Goal: Information Seeking & Learning: Learn about a topic

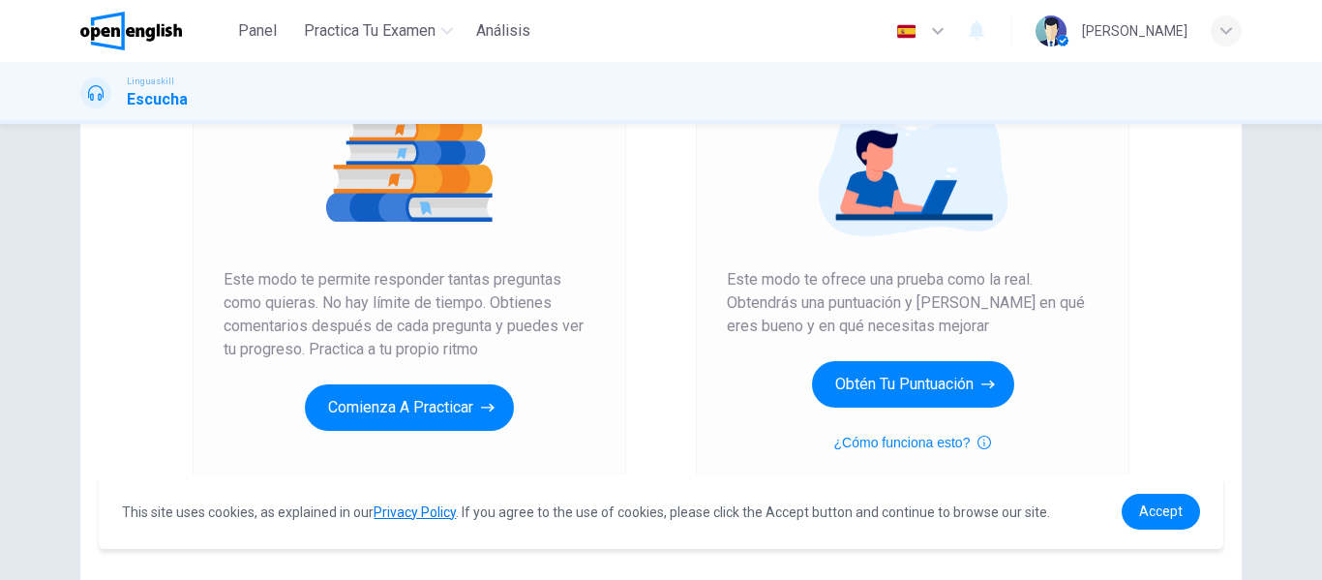
scroll to position [249, 0]
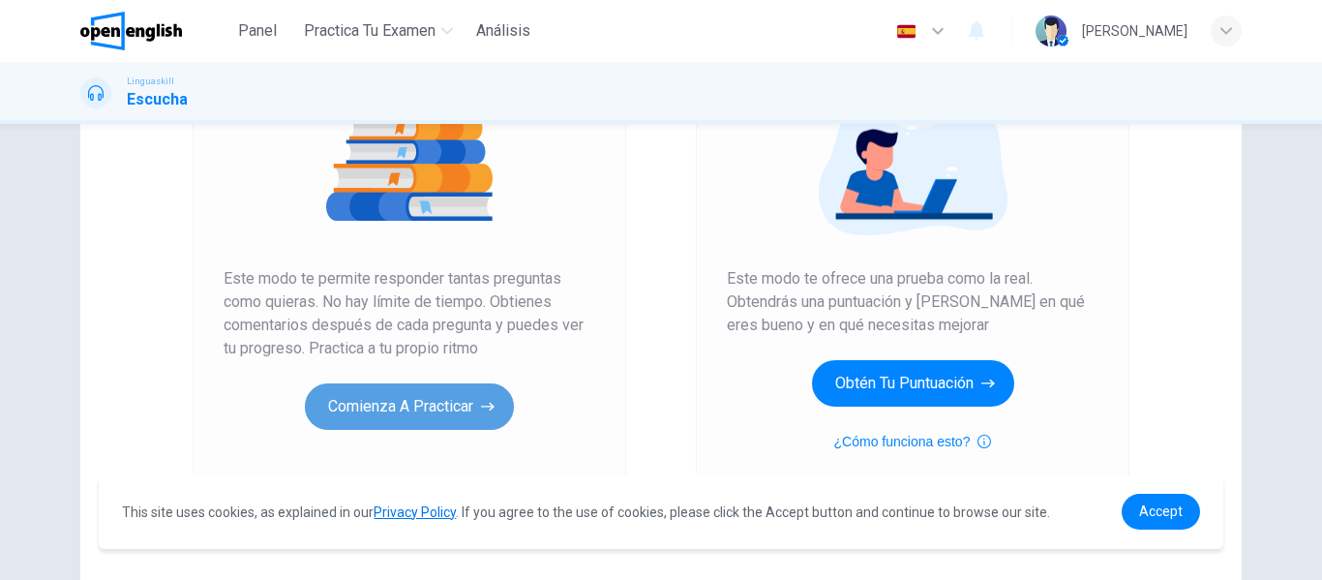
click at [448, 396] on button "Comienza a practicar" at bounding box center [409, 406] width 209 height 46
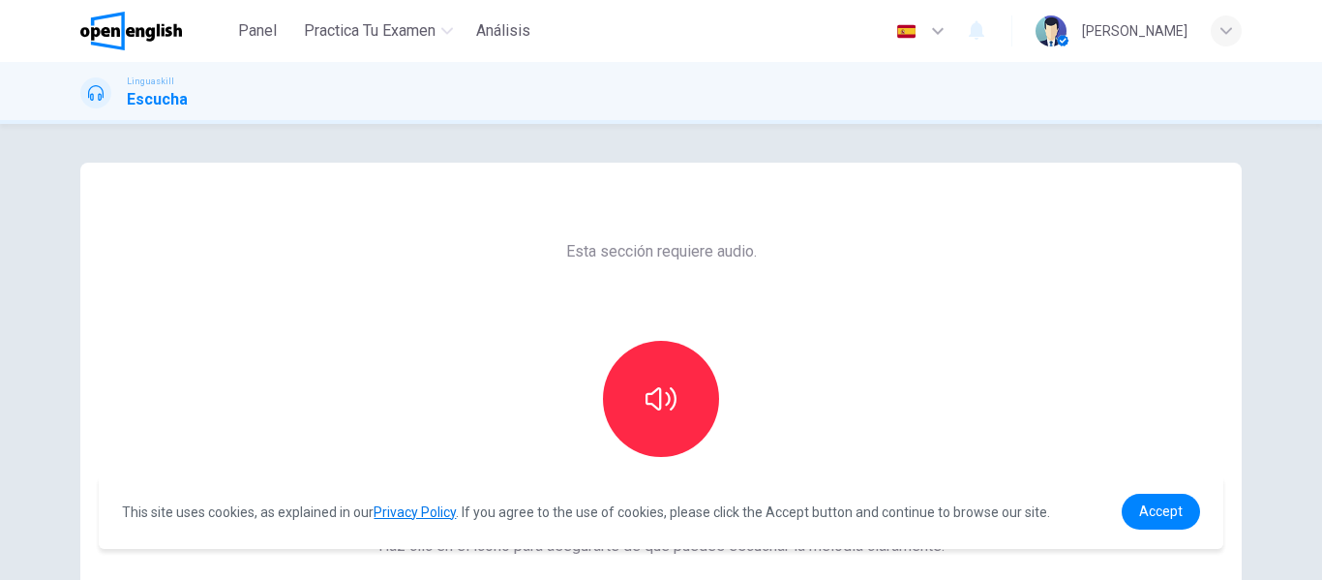
scroll to position [176, 0]
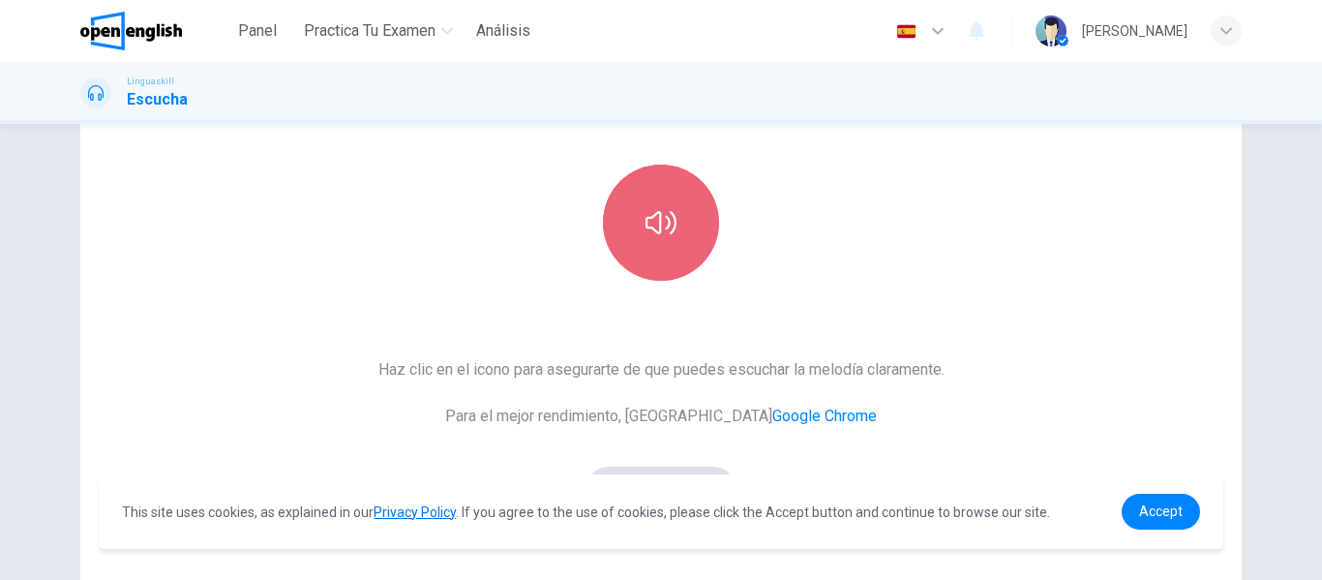
click at [628, 244] on button "button" at bounding box center [661, 222] width 116 height 116
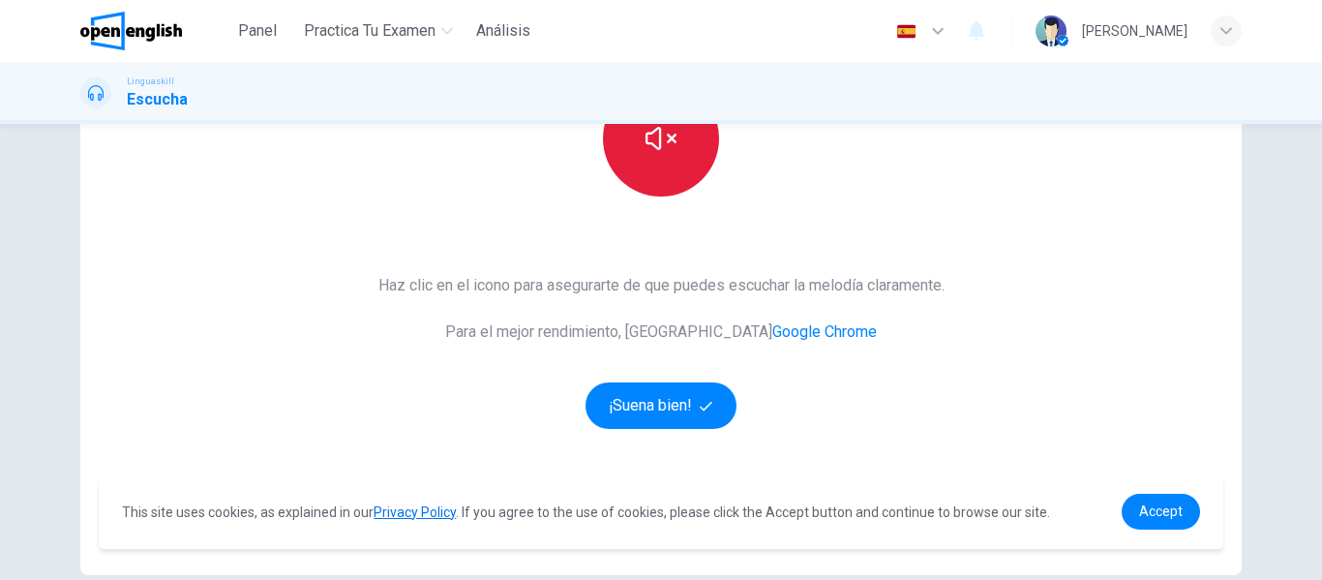
scroll to position [261, 0]
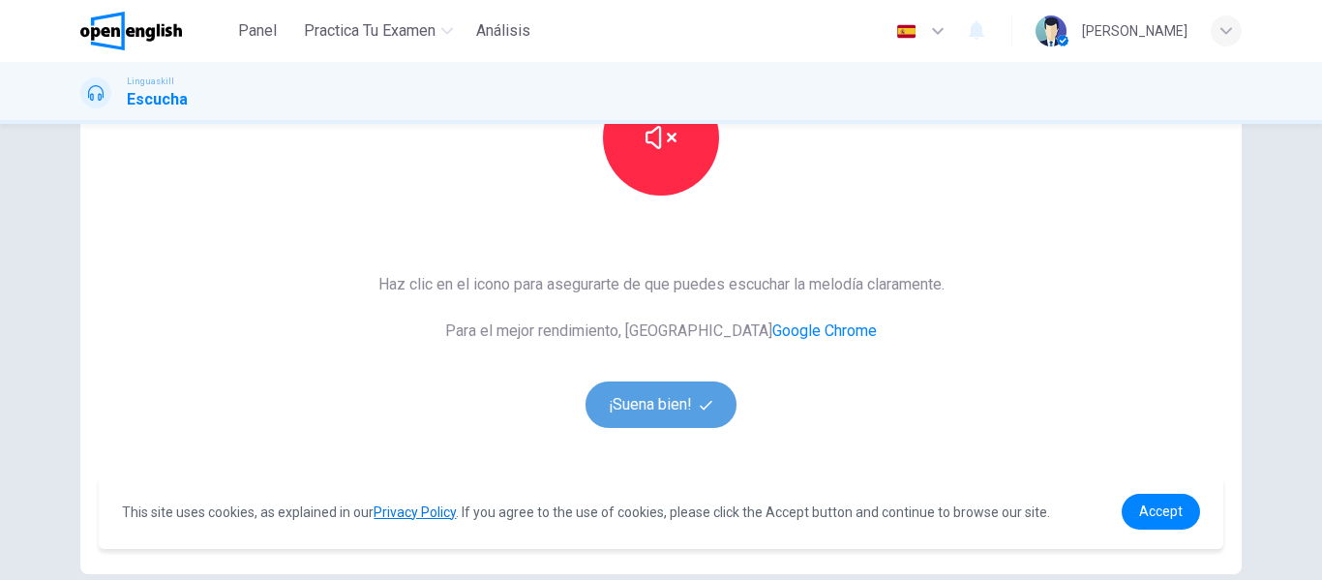
click at [650, 395] on button "¡Suena bien!" at bounding box center [660, 404] width 151 height 46
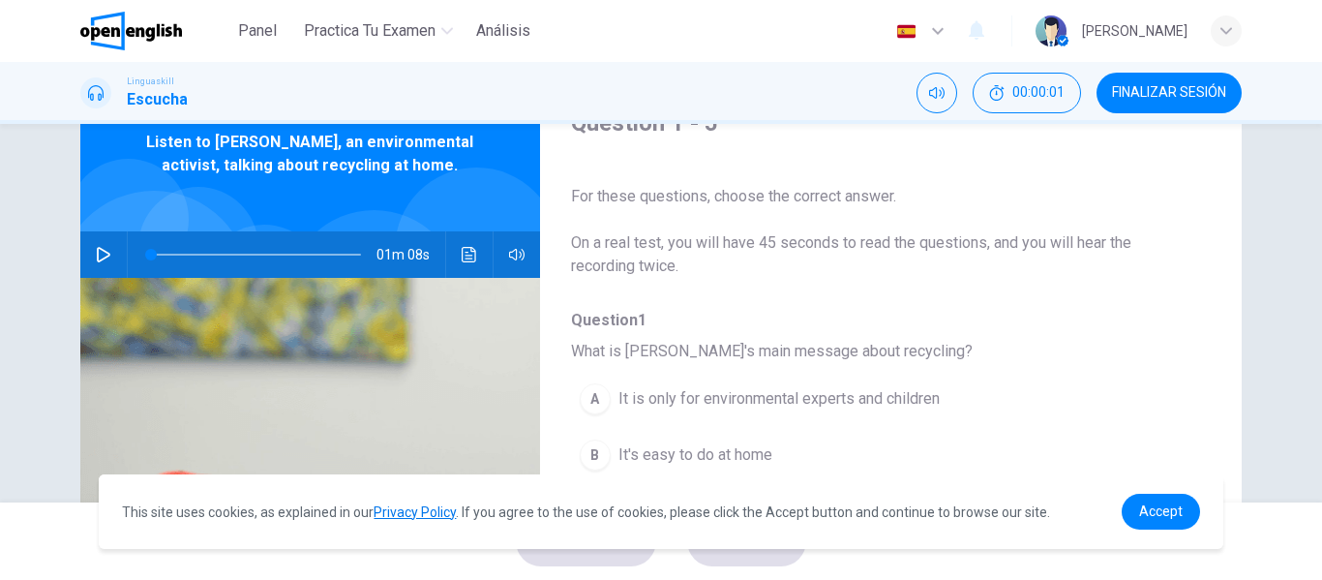
scroll to position [0, 0]
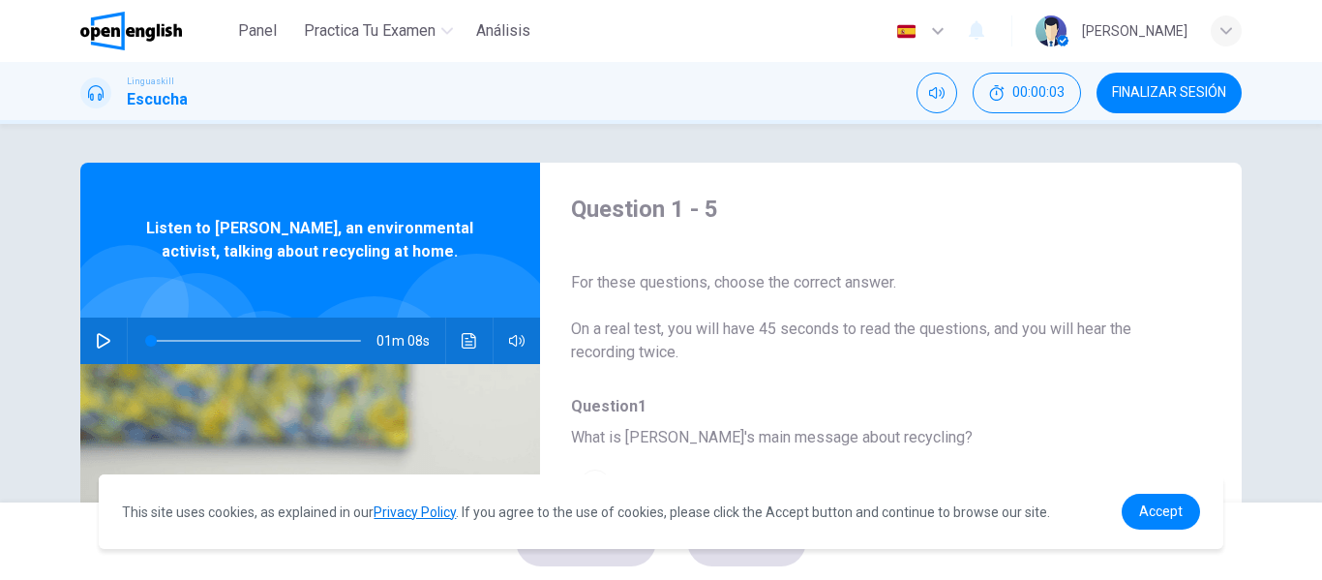
drag, startPoint x: 283, startPoint y: 232, endPoint x: 297, endPoint y: 257, distance: 29.0
click at [297, 257] on span "Listen to [PERSON_NAME], an environmental activist, talking about recycling at …" at bounding box center [310, 240] width 334 height 46
click at [108, 330] on button "button" at bounding box center [103, 340] width 31 height 46
click at [99, 346] on icon "button" at bounding box center [103, 340] width 15 height 15
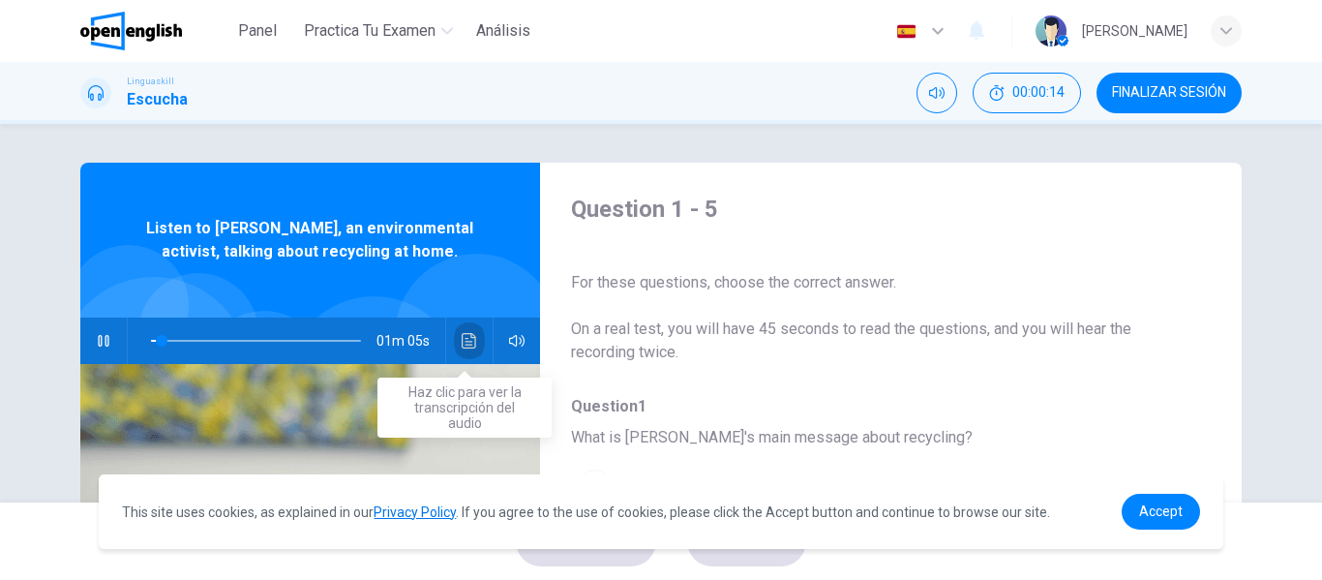
click at [468, 345] on icon "Haz clic para ver la transcripción del audio" at bounding box center [469, 340] width 15 height 15
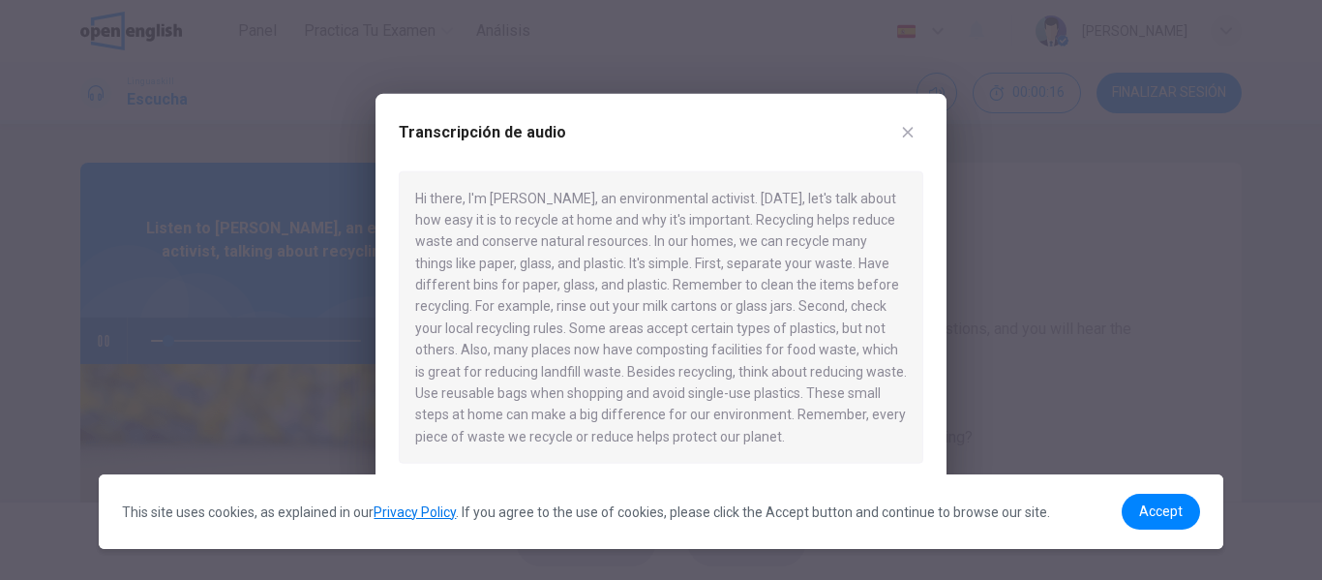
click at [712, 211] on div "Hi there, I'm [PERSON_NAME], an environmental activist. [DATE], let's talk abou…" at bounding box center [661, 316] width 524 height 293
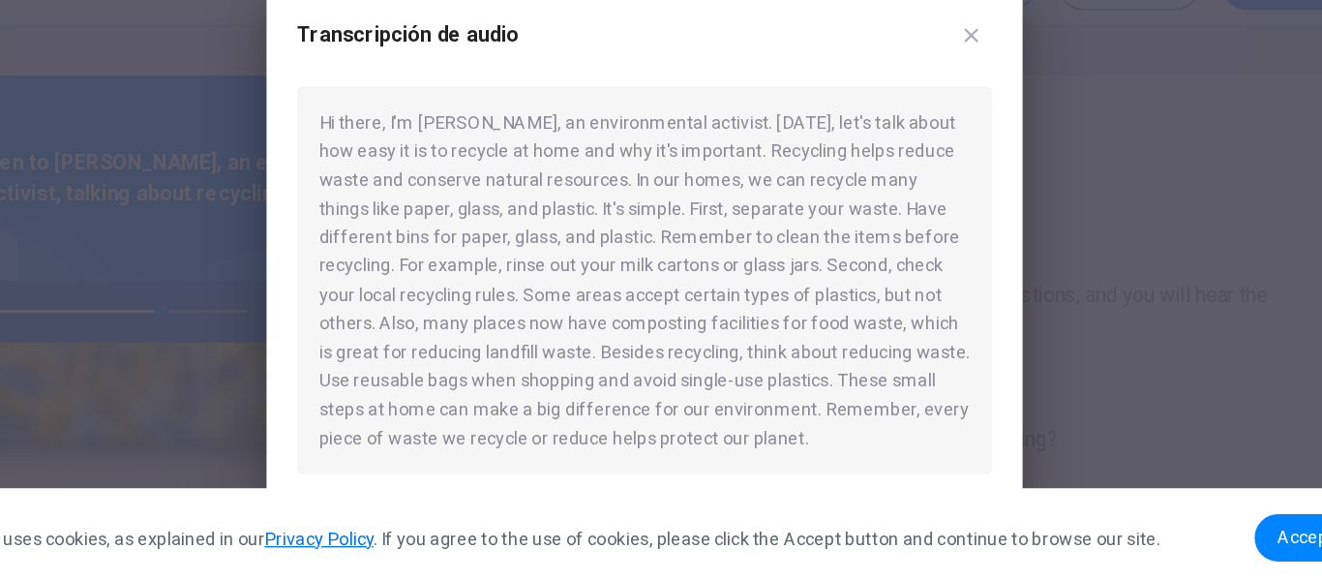
click at [338, 242] on div at bounding box center [661, 290] width 1322 height 580
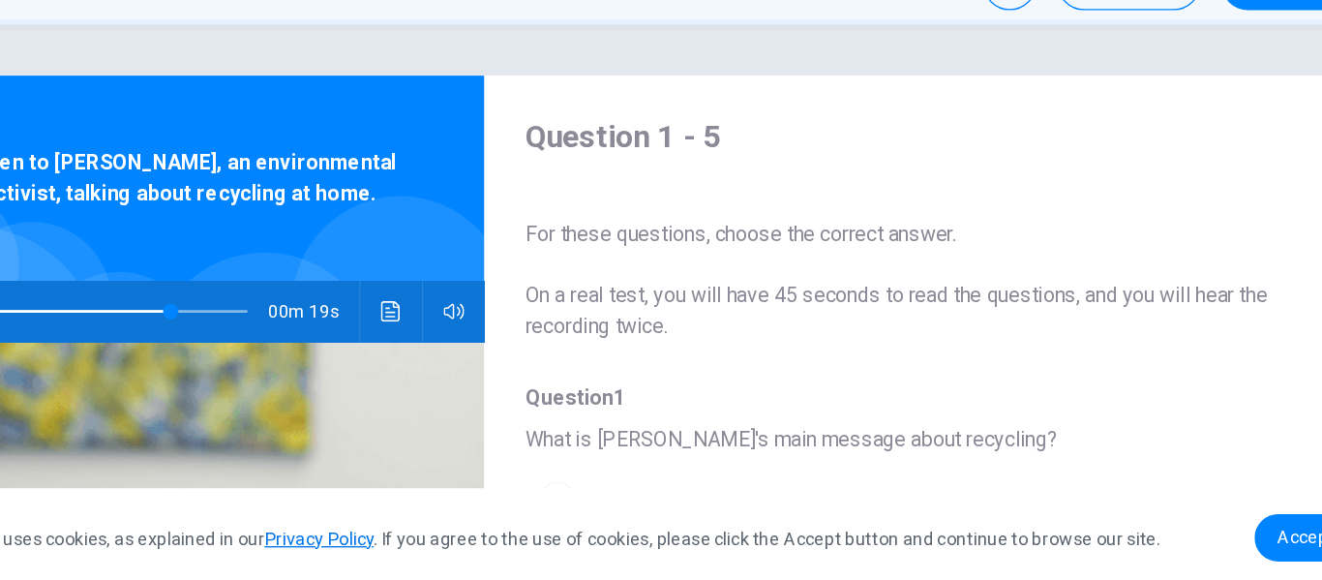
click at [264, 331] on span at bounding box center [256, 340] width 210 height 27
click at [260, 295] on div "Listen to [PERSON_NAME], an environmental activist, talking about recycling at …" at bounding box center [310, 240] width 460 height 155
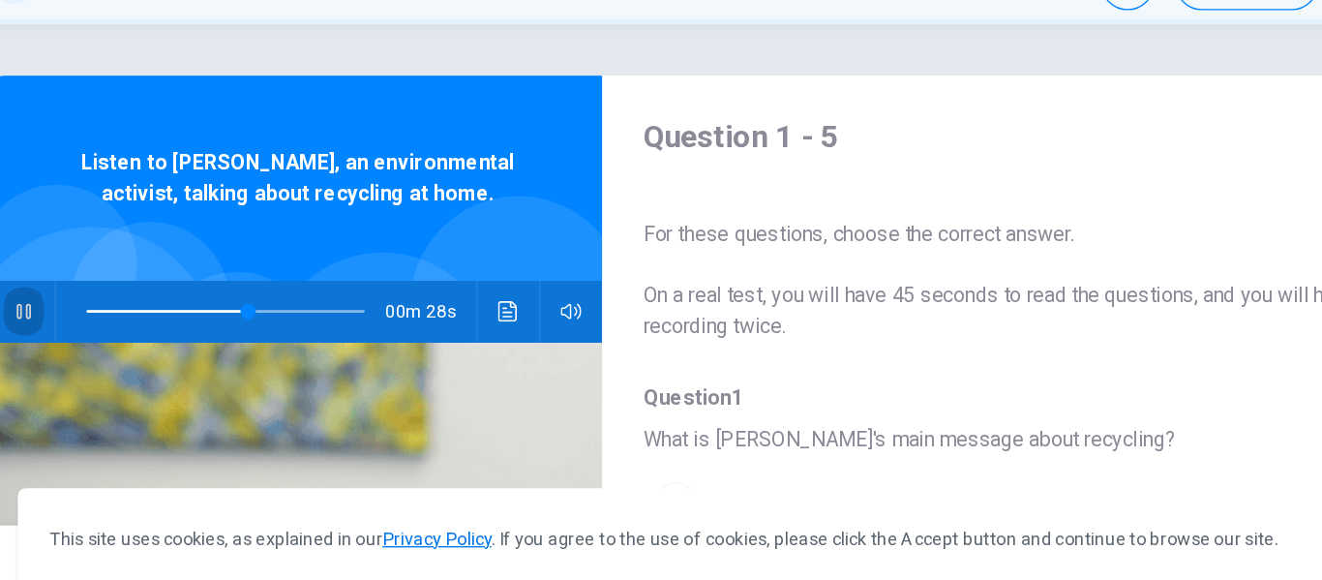
click at [96, 333] on icon "button" at bounding box center [103, 340] width 15 height 15
type input "**"
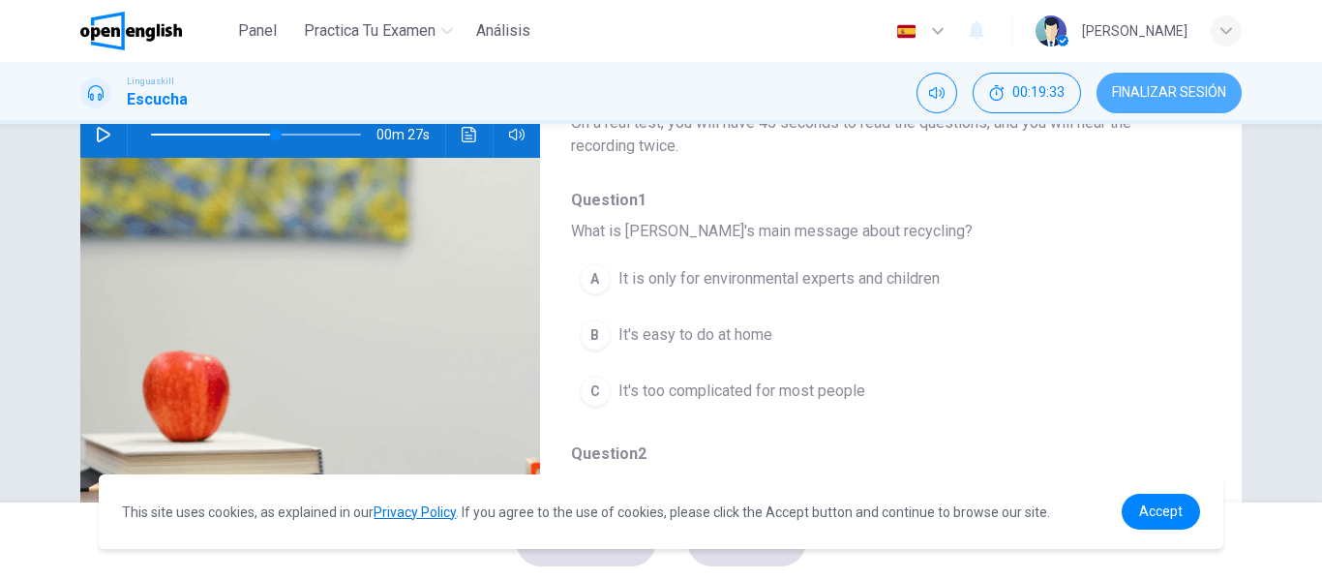
click at [1123, 98] on span "FINALIZAR SESIÓN" at bounding box center [1169, 92] width 114 height 15
